Goal: Navigation & Orientation: Find specific page/section

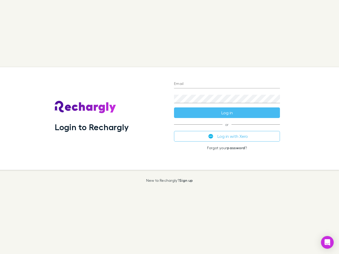
click at [169, 127] on div "Login to Rechargly" at bounding box center [110, 118] width 119 height 103
click at [227, 84] on input "Email" at bounding box center [227, 84] width 106 height 8
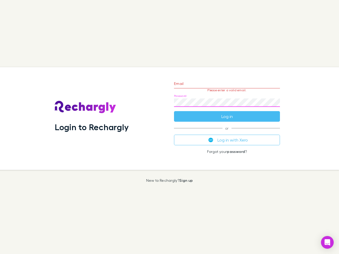
click at [227, 113] on form "Email Please enter a valid email. Password Log in" at bounding box center [227, 99] width 106 height 46
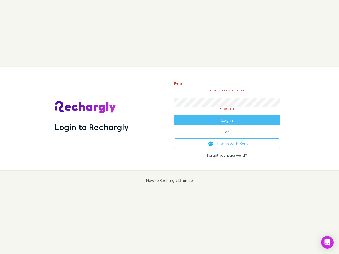
click at [227, 136] on div "Email Please enter a valid email. Password Please fill Log in or Log in with Xe…" at bounding box center [227, 118] width 114 height 103
click at [327, 242] on icon "Open Intercom Messenger" at bounding box center [327, 242] width 6 height 6
